Goal: Find specific page/section: Find specific page/section

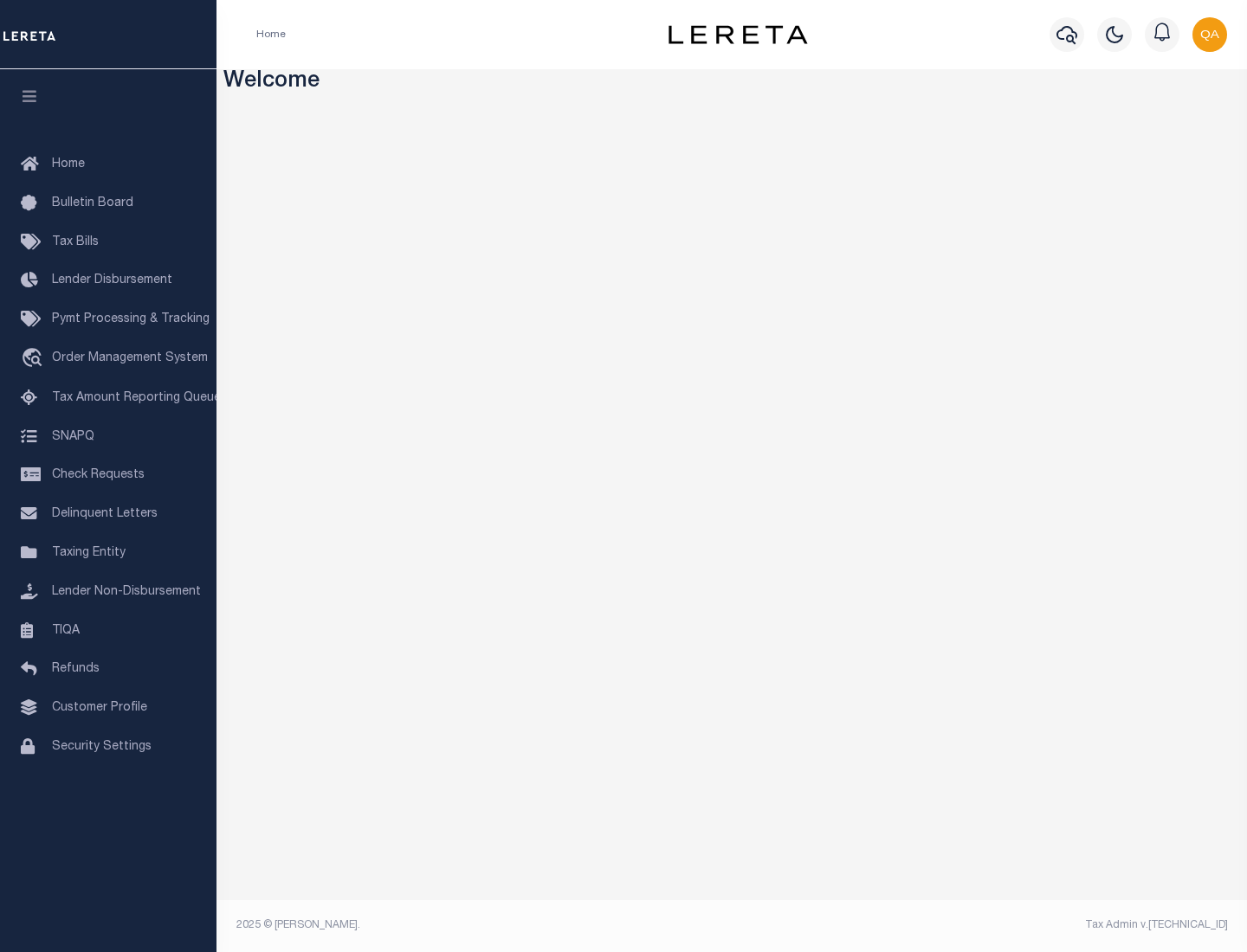
click at [108, 475] on span "Check Requests" at bounding box center [98, 475] width 93 height 12
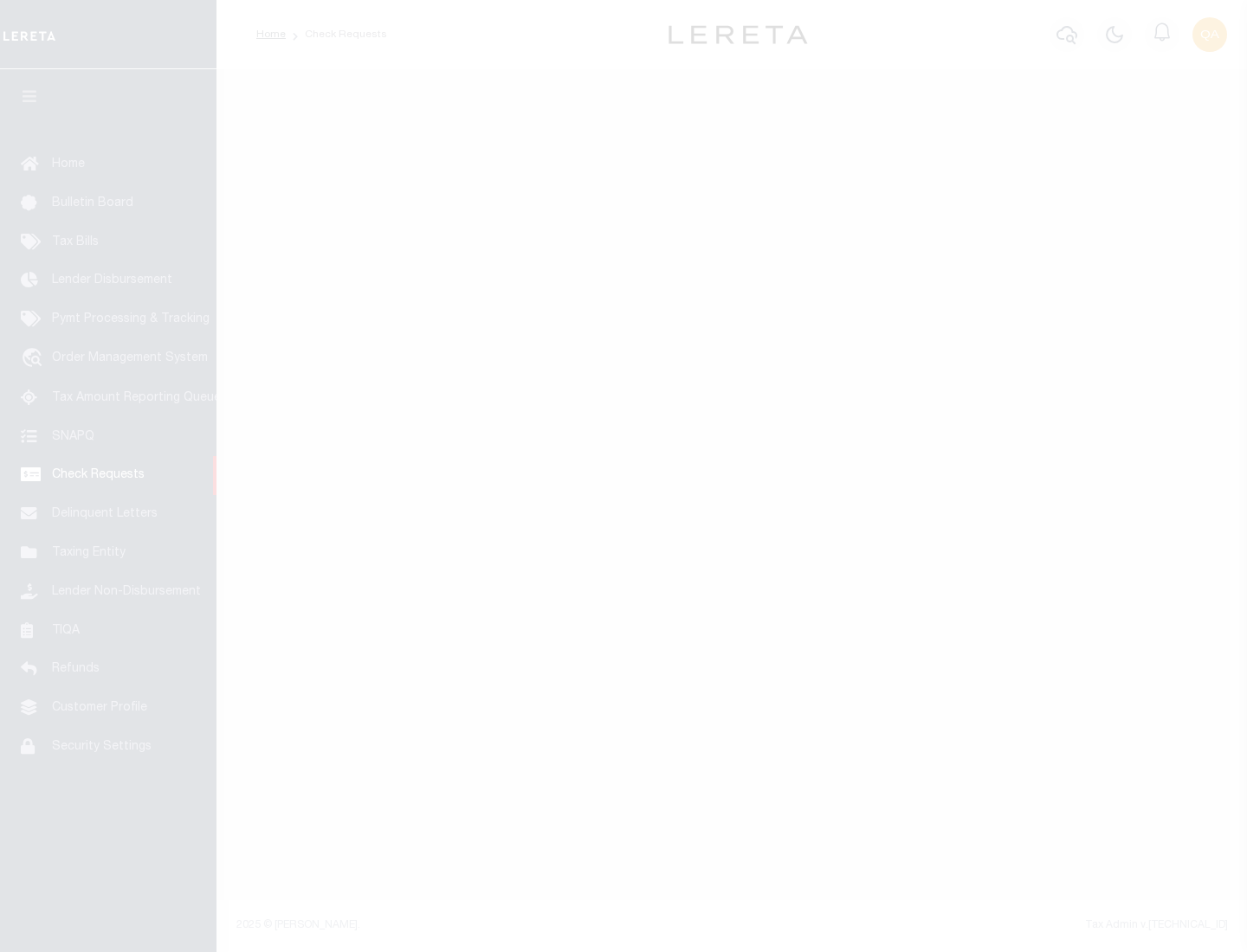
select select "50"
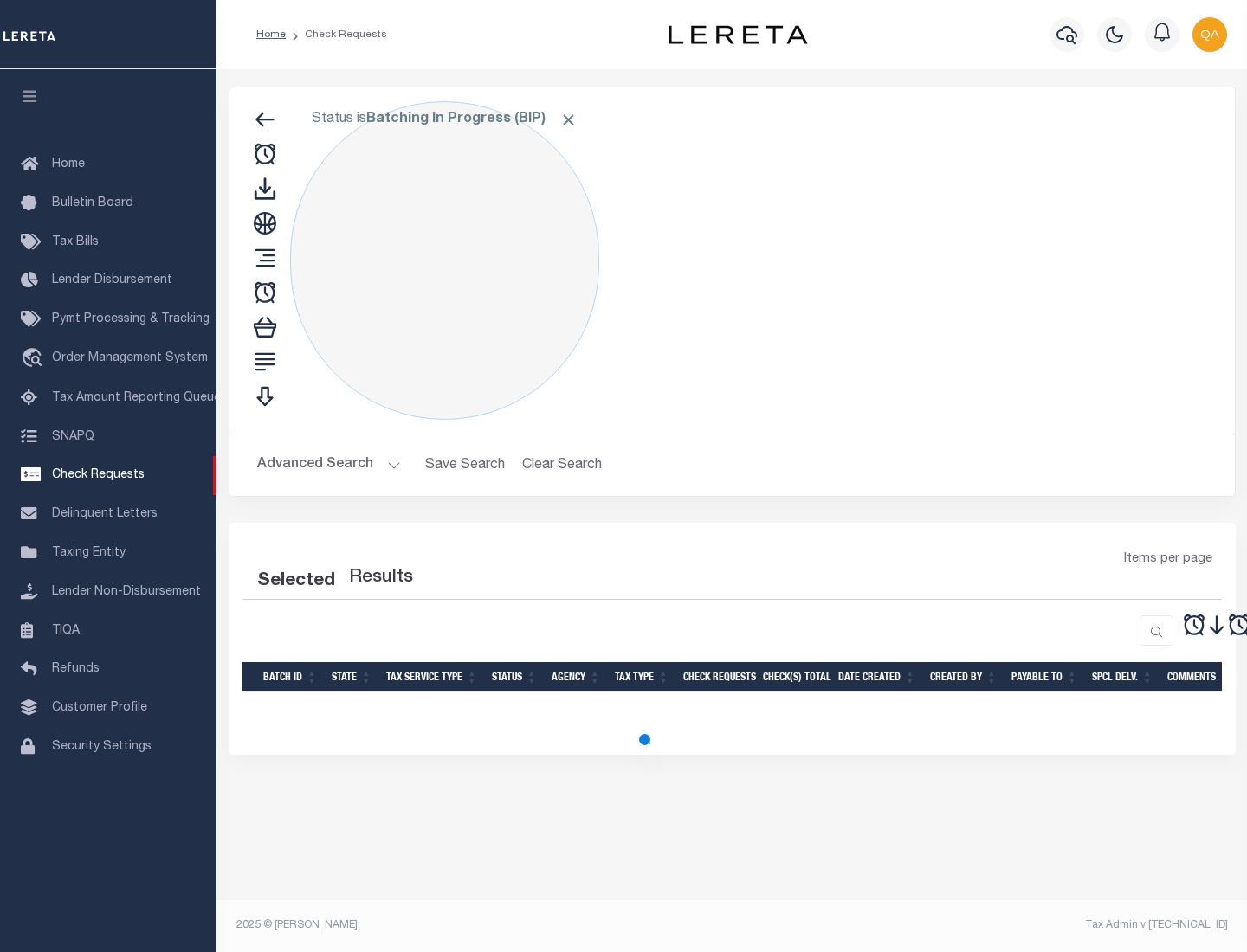
select select "50"
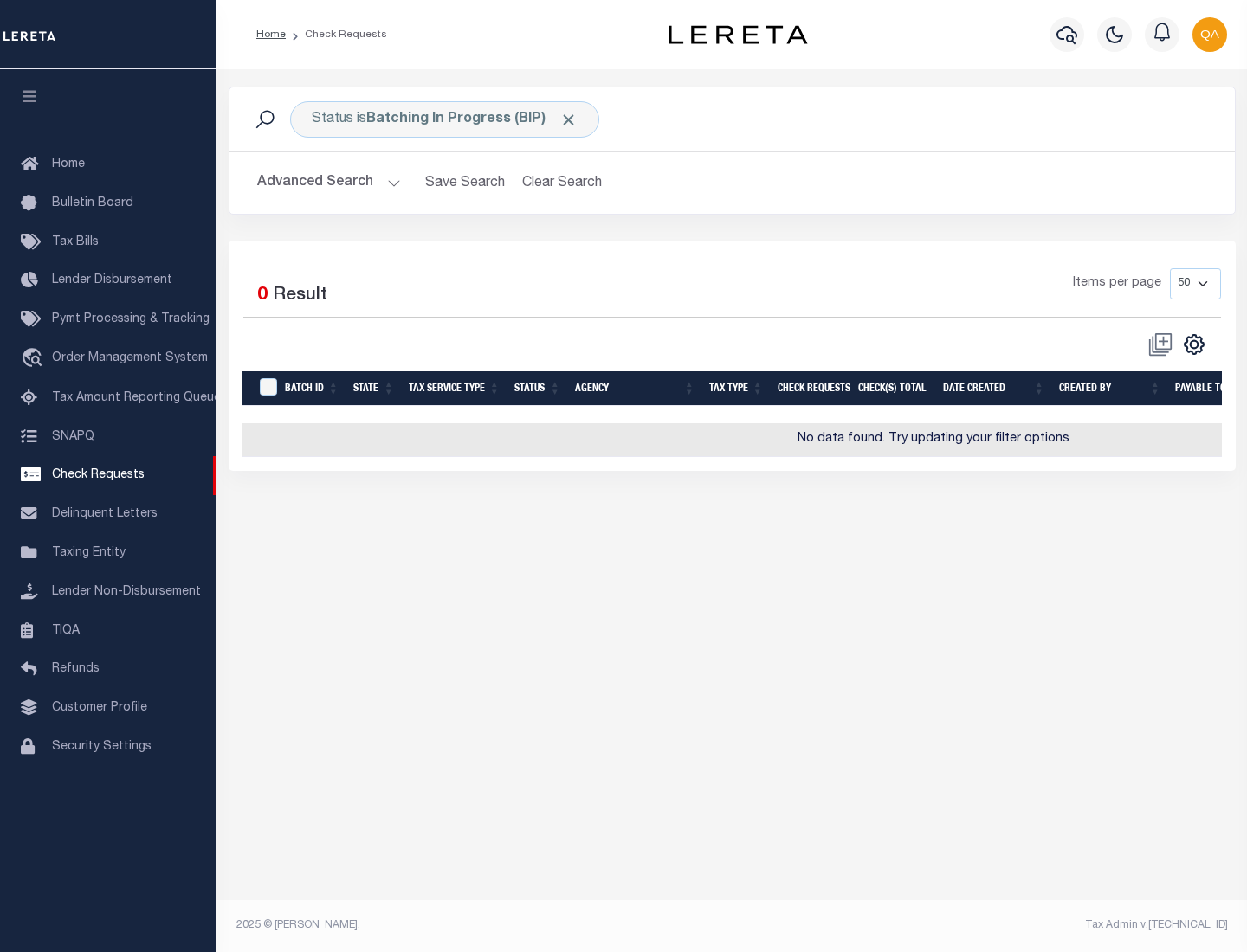
click at [569, 119] on span "Click to Remove" at bounding box center [569, 120] width 18 height 18
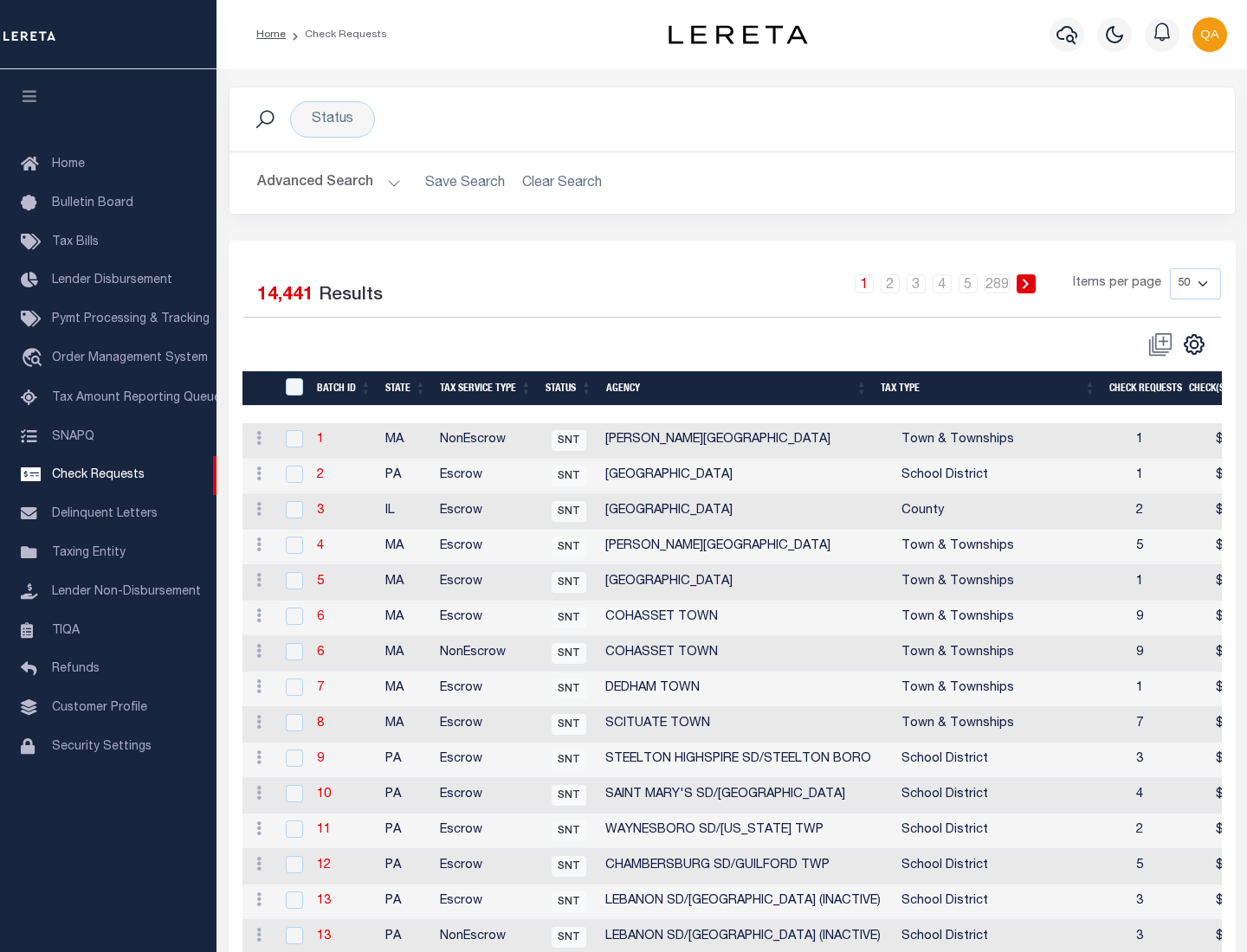
scroll to position [835, 0]
